Goal: Transaction & Acquisition: Book appointment/travel/reservation

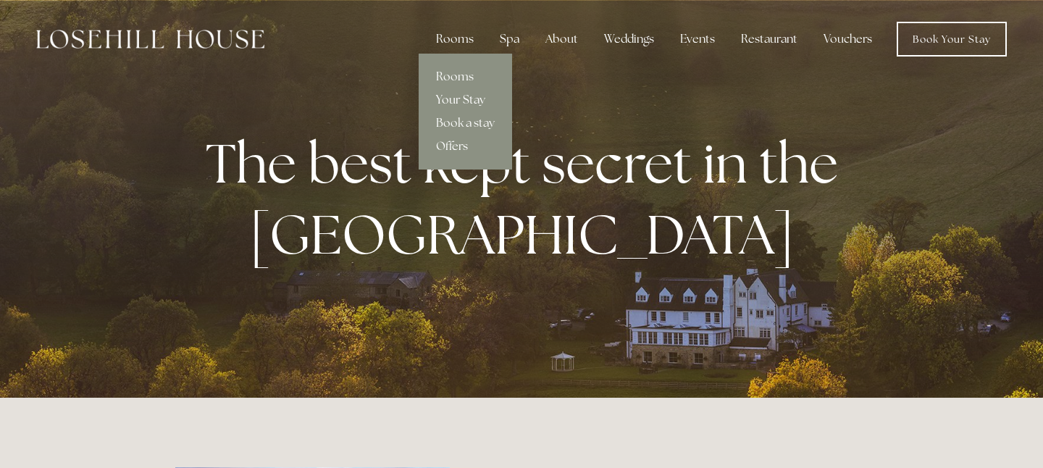
click at [458, 98] on link "Your Stay" at bounding box center [465, 99] width 93 height 23
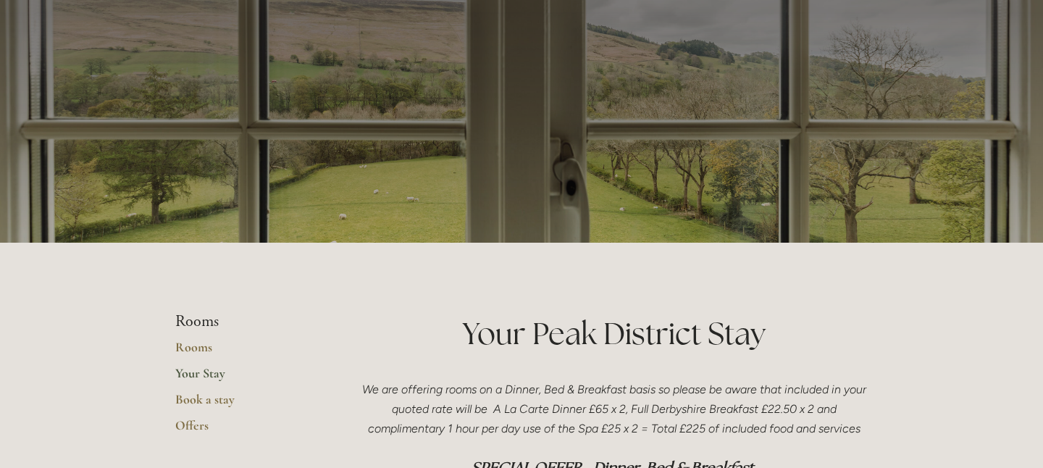
scroll to position [61, 0]
click at [201, 347] on link "Rooms" at bounding box center [244, 353] width 138 height 26
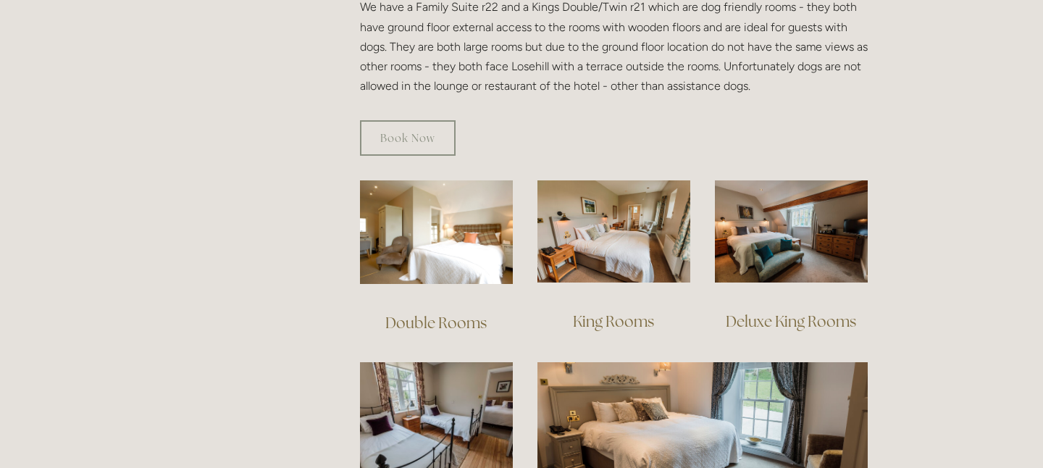
scroll to position [890, 0]
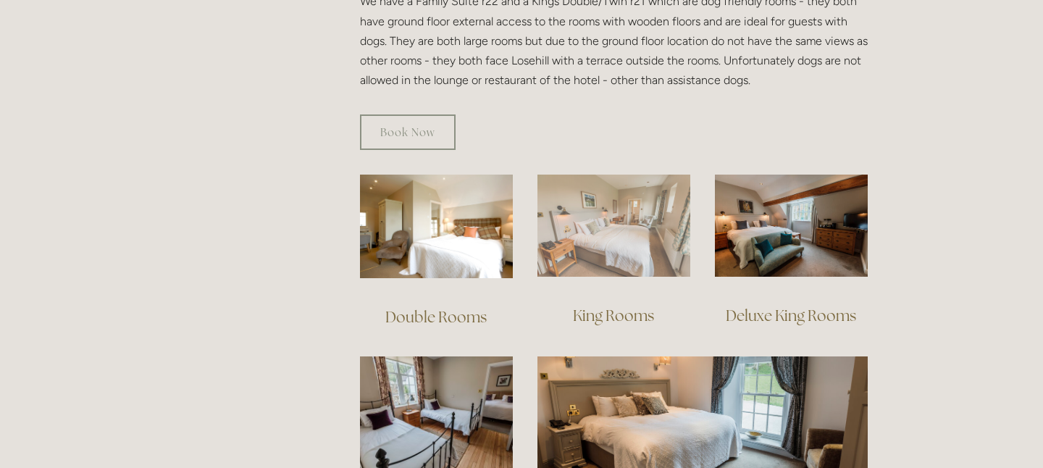
click at [615, 216] on img at bounding box center [613, 226] width 153 height 102
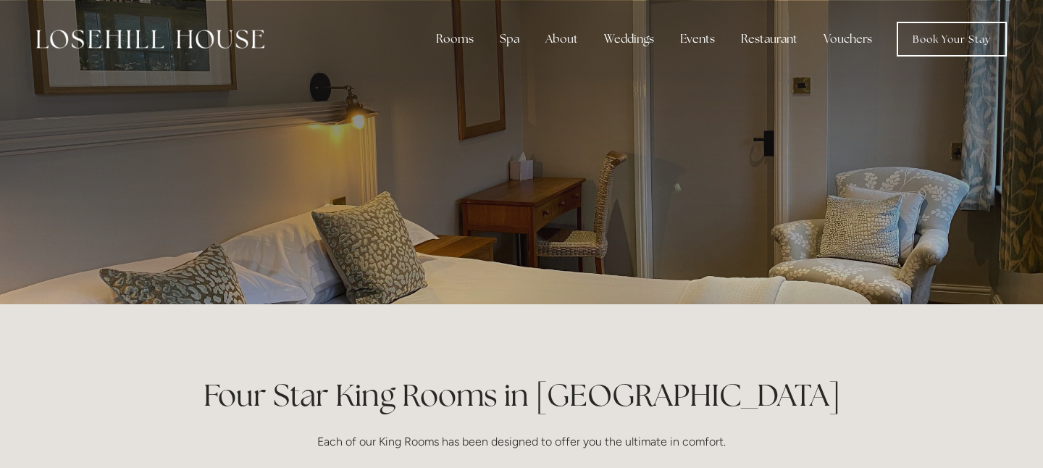
click at [581, 180] on p at bounding box center [521, 152] width 646 height 58
